Goal: Information Seeking & Learning: Stay updated

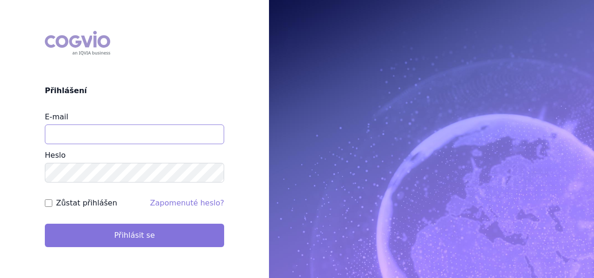
type input "[EMAIL_ADDRESS][DOMAIN_NAME]"
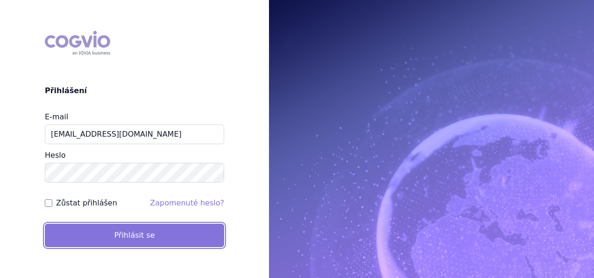
click at [187, 223] on button "Přihlásit se" at bounding box center [134, 234] width 179 height 23
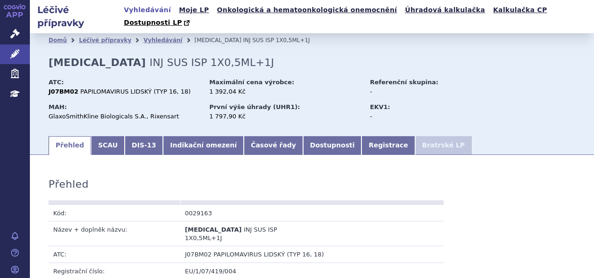
click at [24, 9] on icon at bounding box center [24, 7] width 4 height 4
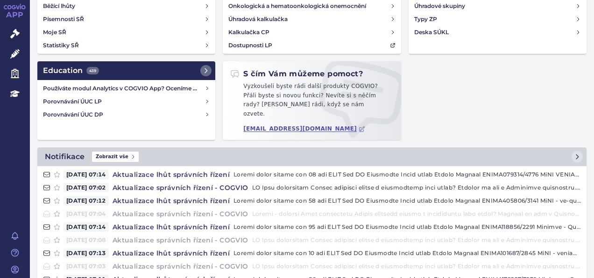
scroll to position [84, 0]
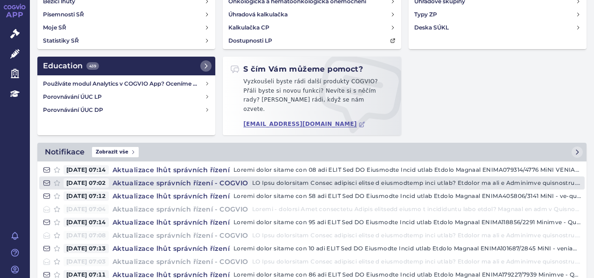
click at [154, 179] on link "[DATE] 07:02 Aktualizace správních řízení - COGVIO" at bounding box center [312, 182] width 546 height 13
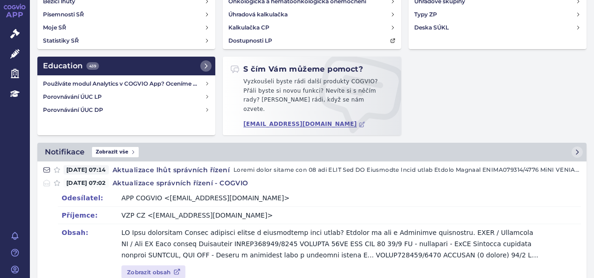
scroll to position [129, 0]
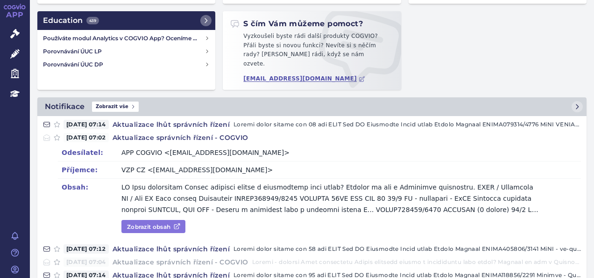
click at [151, 221] on link "Zobrazit obsah" at bounding box center [154, 226] width 64 height 13
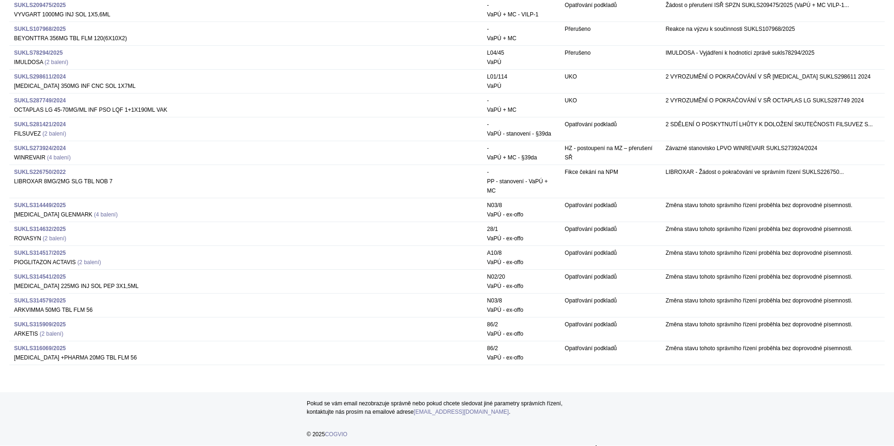
scroll to position [2943, 0]
